Goal: Transaction & Acquisition: Obtain resource

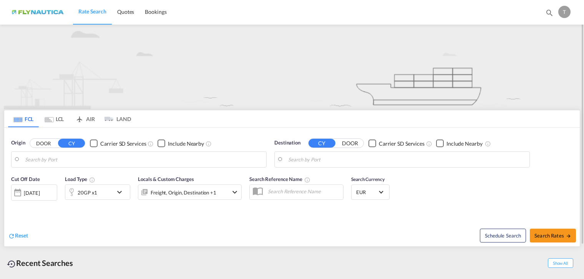
click at [39, 143] on button "DOOR" at bounding box center [43, 143] width 27 height 9
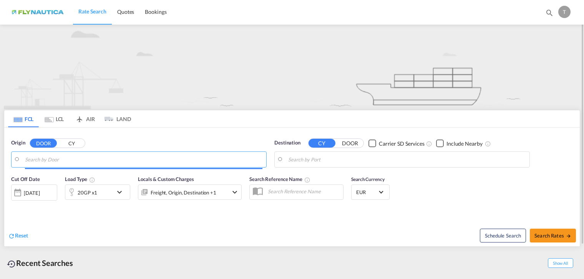
click at [55, 120] on md-tab-item "LCL" at bounding box center [54, 118] width 31 height 17
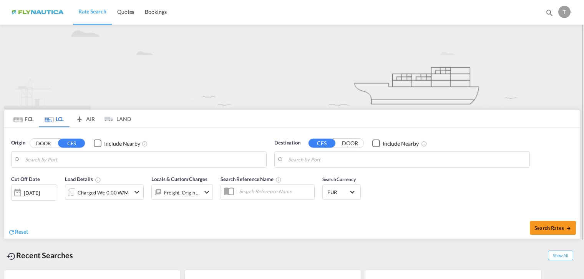
type input "[GEOGRAPHIC_DATA], [GEOGRAPHIC_DATA]"
type input "[GEOGRAPHIC_DATA], AEDXB"
click at [24, 121] on md-tab-item "FCL" at bounding box center [23, 118] width 31 height 17
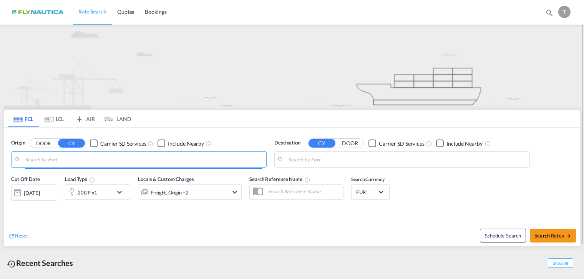
click at [75, 157] on input "Search by Port" at bounding box center [144, 160] width 238 height 12
click at [76, 160] on input "Search by Port" at bounding box center [144, 160] width 238 height 12
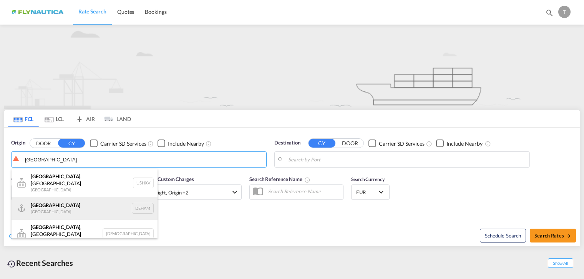
click at [76, 205] on div "[GEOGRAPHIC_DATA] [GEOGRAPHIC_DATA] DEHAM" at bounding box center [85, 208] width 146 height 23
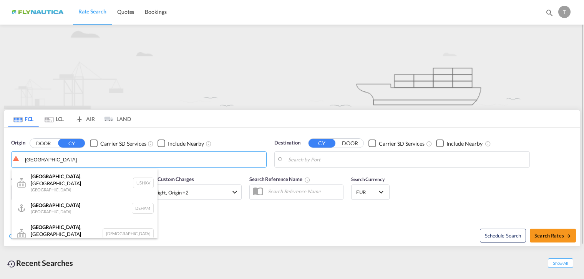
type input "[GEOGRAPHIC_DATA], [GEOGRAPHIC_DATA]"
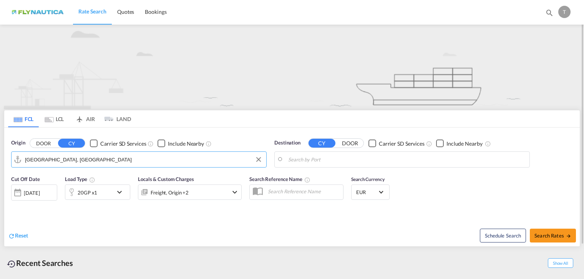
click at [398, 155] on input "Search by Port" at bounding box center [407, 160] width 238 height 12
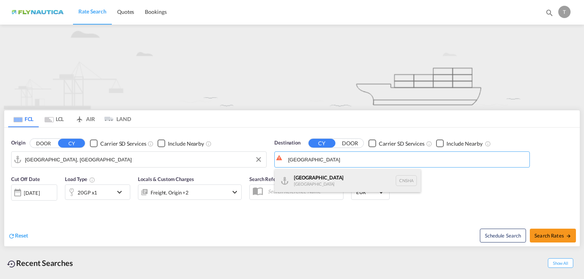
click at [356, 178] on div "Shanghai [GEOGRAPHIC_DATA] [GEOGRAPHIC_DATA]" at bounding box center [348, 180] width 146 height 23
type input "[GEOGRAPHIC_DATA], [GEOGRAPHIC_DATA]"
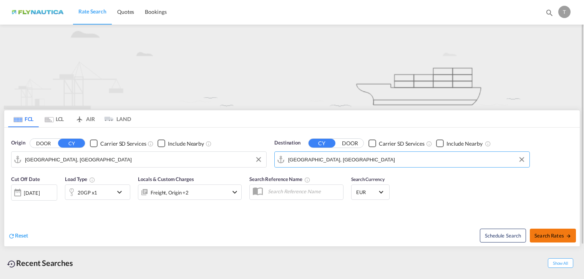
click at [558, 237] on span "Search Rates" at bounding box center [553, 236] width 37 height 6
type input "DEHAM to [GEOGRAPHIC_DATA] / [DATE]"
